Goal: Find specific page/section: Find specific page/section

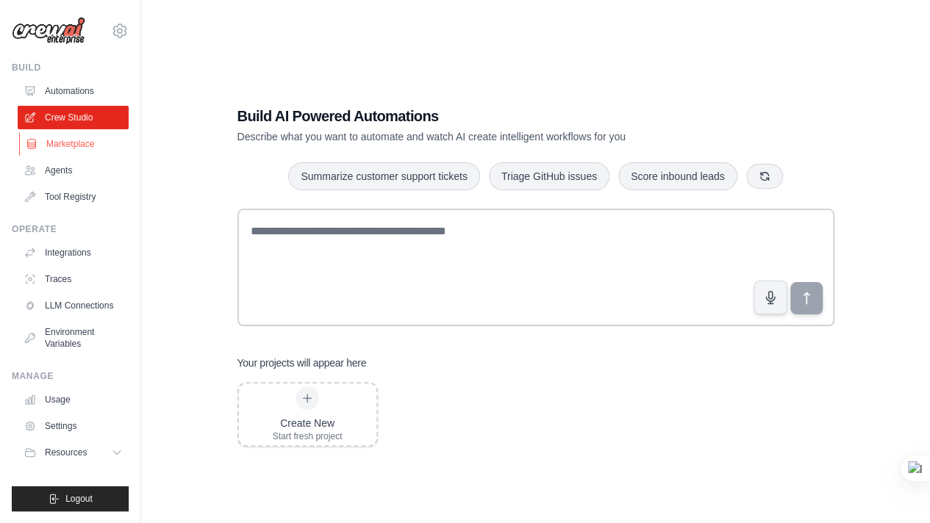
click at [48, 143] on link "Marketplace" at bounding box center [74, 144] width 111 height 24
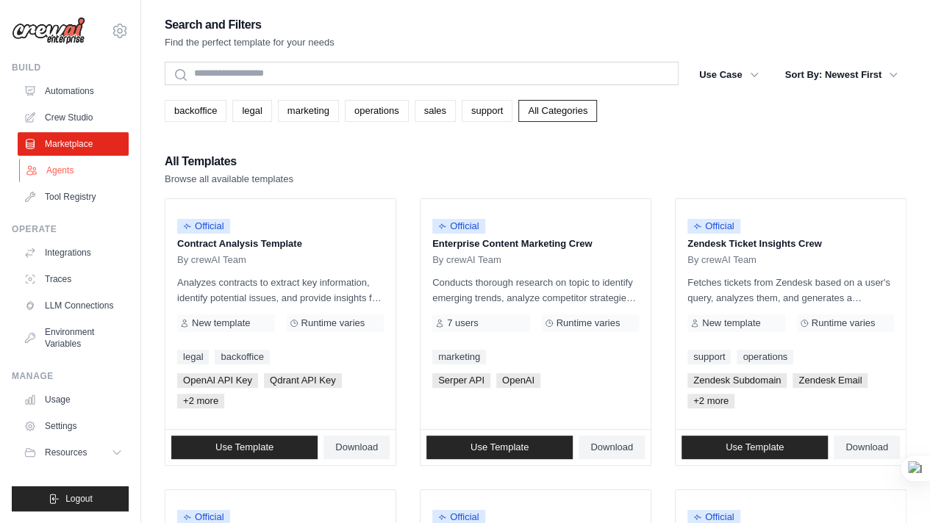
click at [57, 165] on link "Agents" at bounding box center [74, 171] width 111 height 24
